Goal: Use online tool/utility: Utilize a website feature to perform a specific function

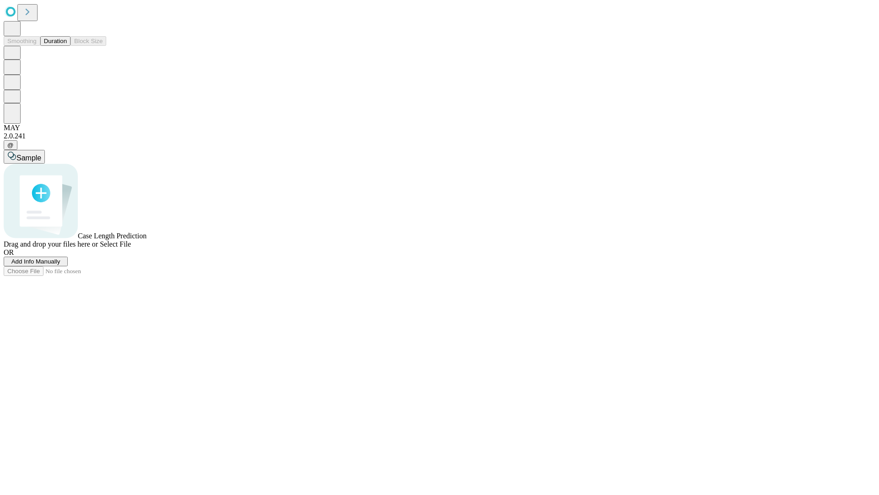
click at [60, 265] on span "Add Info Manually" at bounding box center [35, 261] width 49 height 7
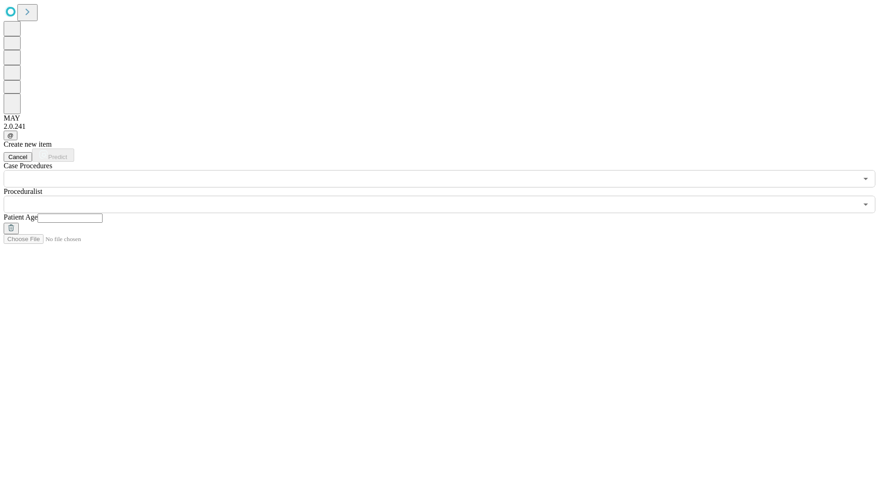
click at [103, 213] on input "text" at bounding box center [70, 217] width 65 height 9
type input "*"
click at [446, 196] on input "text" at bounding box center [431, 204] width 854 height 17
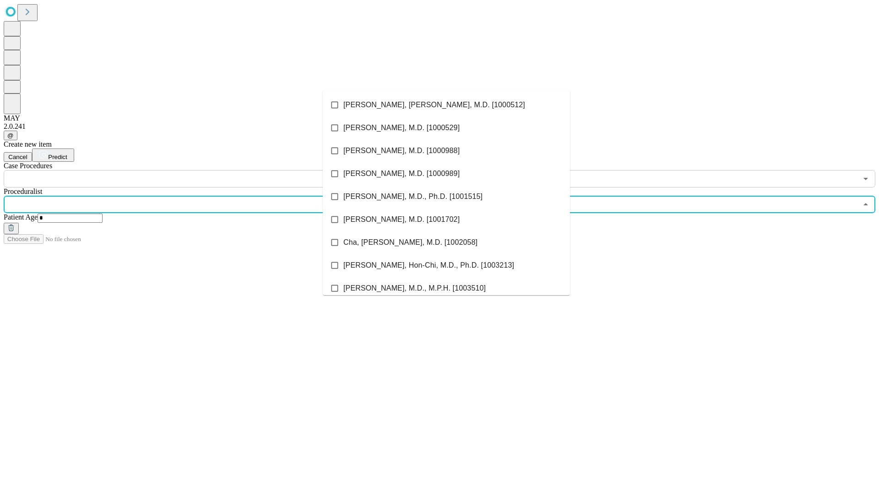
click at [447, 105] on li "[PERSON_NAME], [PERSON_NAME], M.D. [1000512]" at bounding box center [446, 104] width 247 height 23
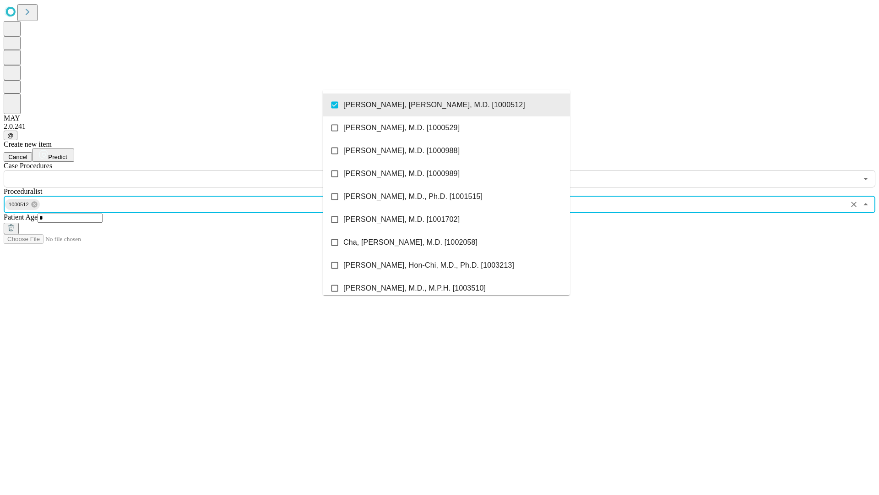
click at [192, 170] on input "text" at bounding box center [431, 178] width 854 height 17
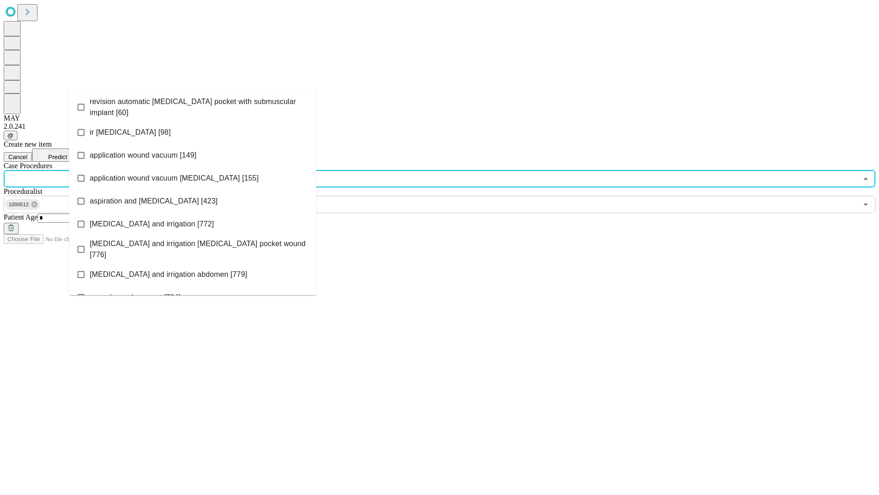
click at [193, 105] on span "revision automatic [MEDICAL_DATA] pocket with submuscular implant [60]" at bounding box center [199, 107] width 219 height 22
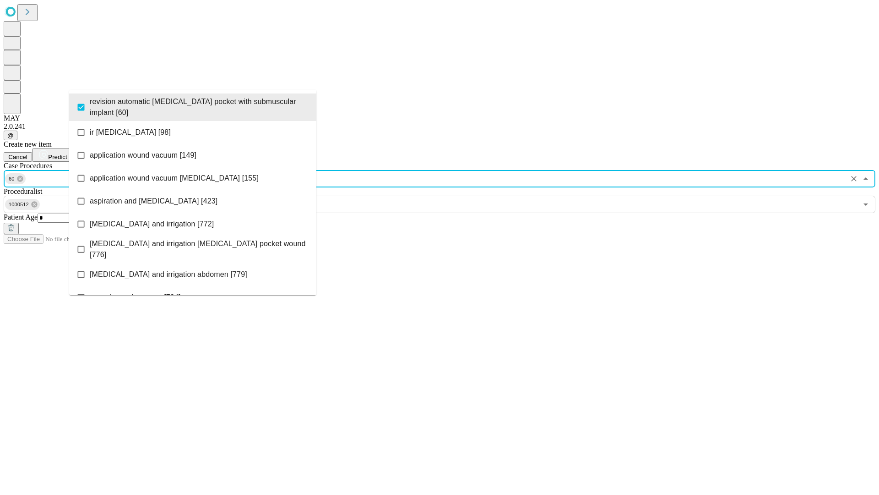
click at [67, 153] on span "Predict" at bounding box center [57, 156] width 19 height 7
